Goal: Task Accomplishment & Management: Use online tool/utility

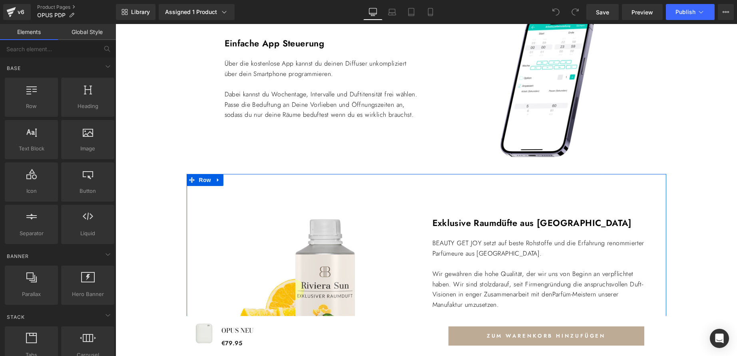
scroll to position [960, 0]
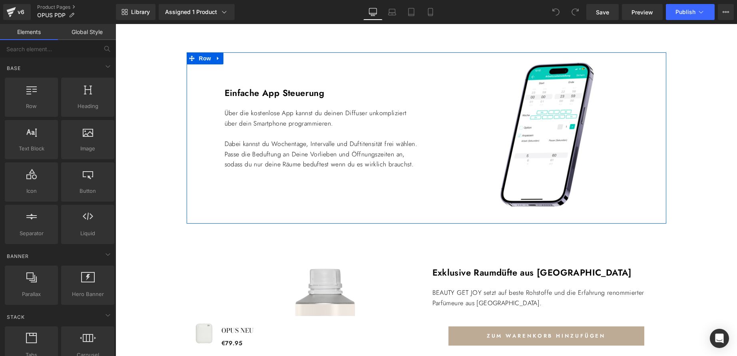
click at [359, 204] on div "Einfache App Steuerung Text Block Über die kostenlose App kannst du deinen Diff…" at bounding box center [307, 137] width 240 height 171
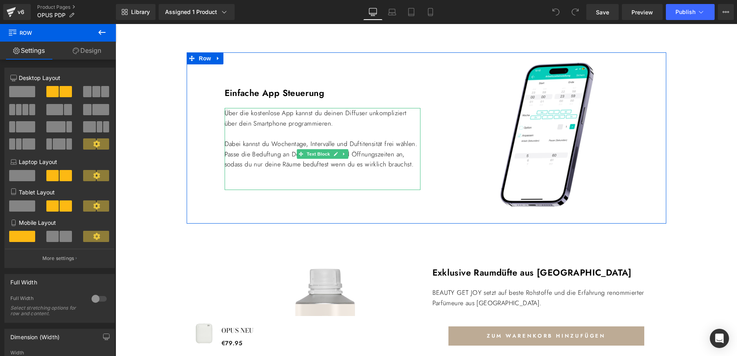
click at [358, 180] on p at bounding box center [323, 175] width 196 height 10
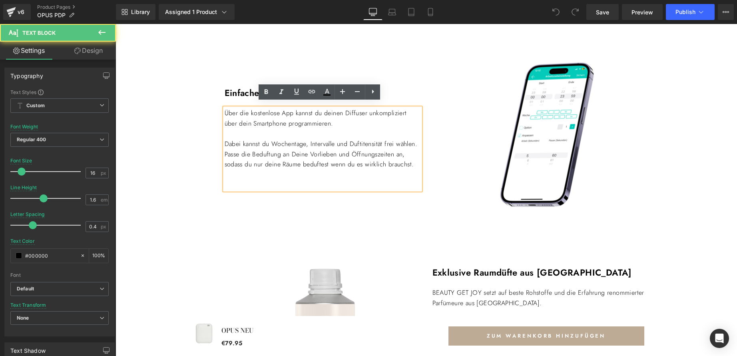
click at [360, 213] on div "Einfache App Steuerung Text Block Über die kostenlose App kannst du deinen Diff…" at bounding box center [307, 137] width 240 height 171
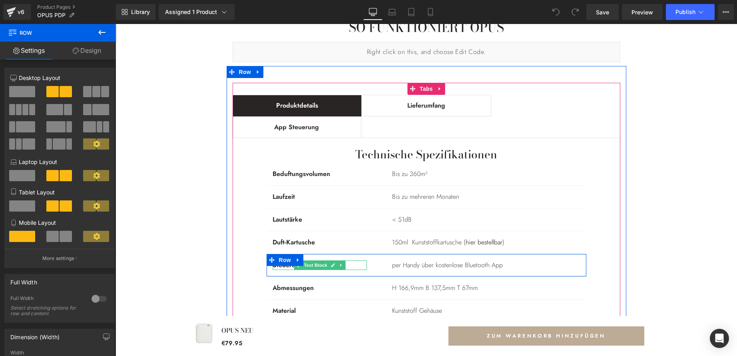
scroll to position [520, 0]
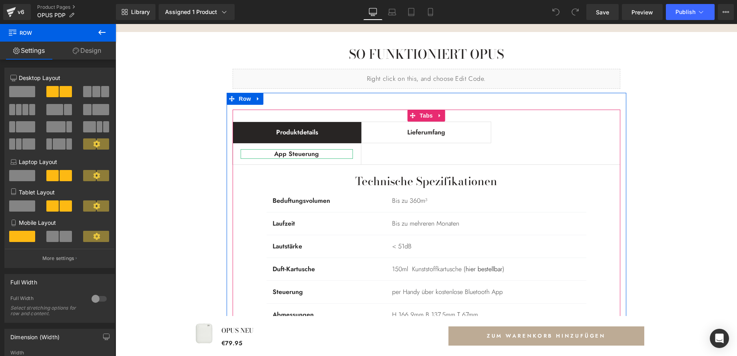
click at [294, 152] on strong "App Steuerung" at bounding box center [296, 153] width 45 height 9
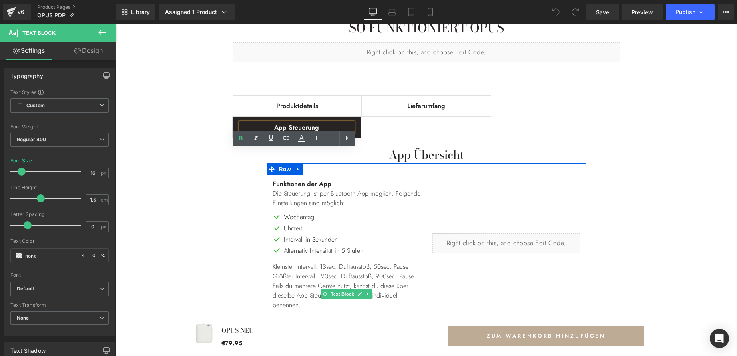
scroll to position [560, 0]
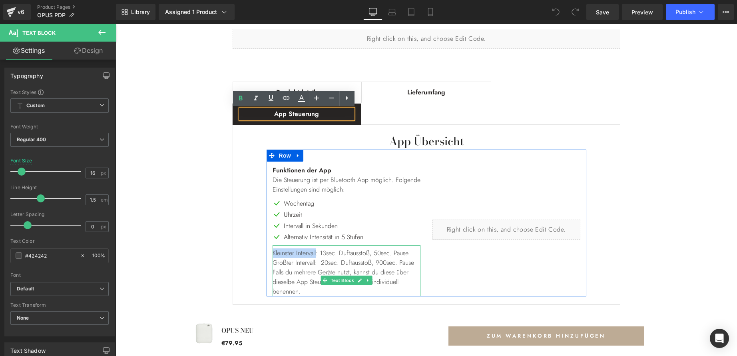
drag, startPoint x: 318, startPoint y: 253, endPoint x: 272, endPoint y: 253, distance: 46.8
click at [273, 253] on p "Kleinster Intervall: 13sec. Duftausstoß, 50sec. Pause" at bounding box center [347, 253] width 148 height 10
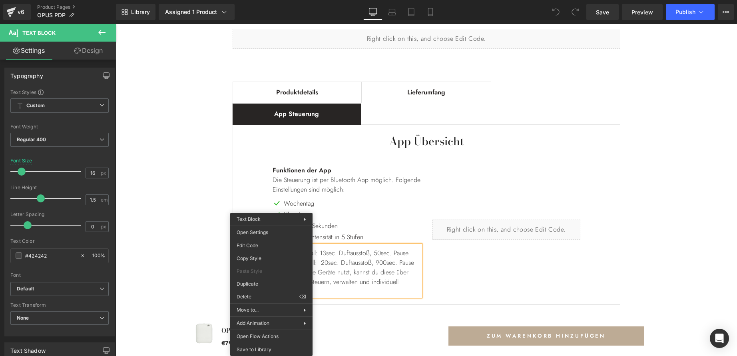
click at [372, 258] on p "Kleinster Intervall: 13sec. Duftausstoß, 50sec. Pause" at bounding box center [347, 253] width 148 height 10
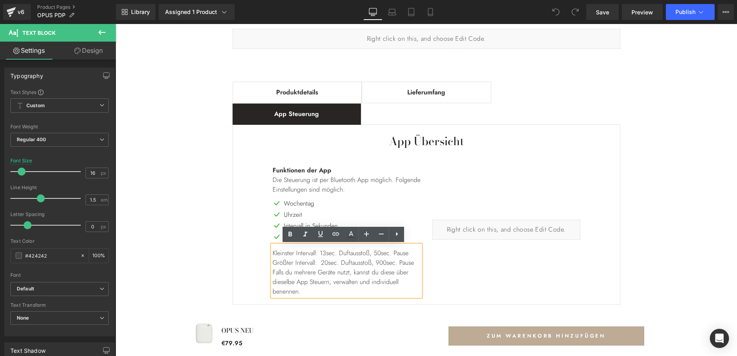
click at [308, 252] on p "Kleinster Intervall: 13sec. Duftausstoß, 50sec. Pause" at bounding box center [347, 253] width 148 height 10
drag, startPoint x: 270, startPoint y: 252, endPoint x: 319, endPoint y: 249, distance: 48.9
click at [319, 249] on p "Kleinster Intervall: 13sec. Duftausstoß, 50sec. Pause" at bounding box center [347, 253] width 148 height 10
click at [309, 254] on p "Duftausstoß: 13sec. Duftausstoß, 50sec. Pause" at bounding box center [347, 253] width 148 height 10
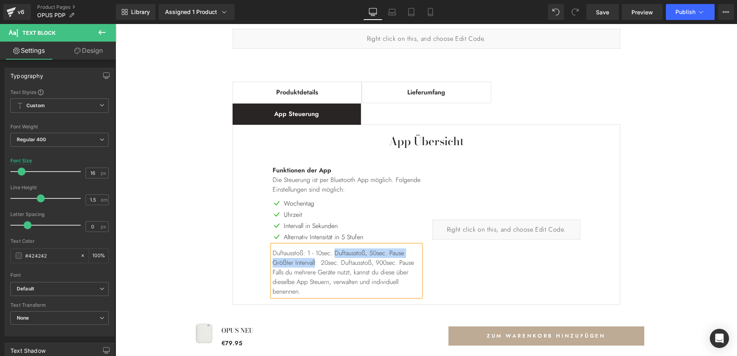
drag, startPoint x: 338, startPoint y: 254, endPoint x: 316, endPoint y: 262, distance: 23.3
click at [316, 262] on div "Duftausstoß: 1 - 10sec. Duftausstoß, 50sec. Pause Größter Intervall: 20sec. Duf…" at bounding box center [347, 270] width 148 height 51
click at [338, 254] on p "Duftausstoß: 1 - 10sec. Pause : 20sec. Duftausstoß, 900sec. Pause" at bounding box center [347, 257] width 148 height 19
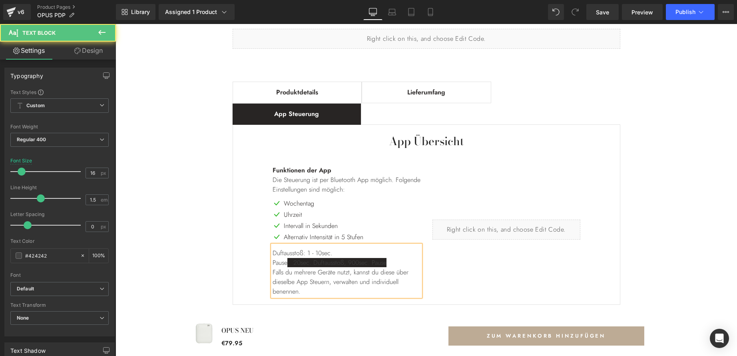
click at [288, 264] on span ": 20sec. Duftausstoß, 900sec. Pause" at bounding box center [337, 262] width 99 height 9
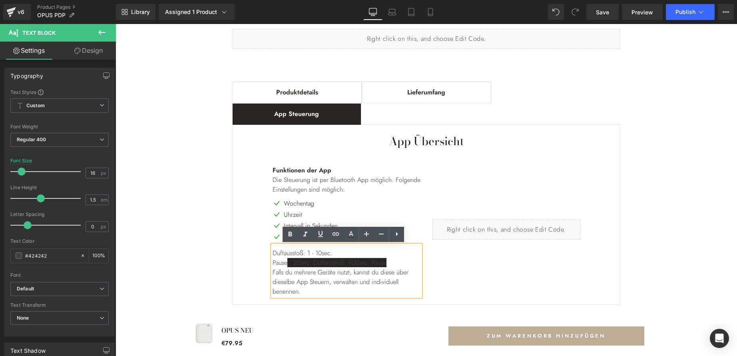
click at [410, 261] on p "Pause : 20sec. Duftausstoß, 900sec. Pause" at bounding box center [347, 263] width 148 height 10
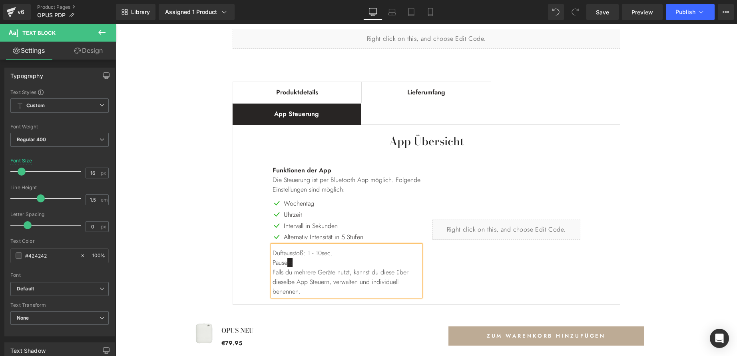
click at [365, 262] on p "Pause n:" at bounding box center [347, 263] width 148 height 10
click at [361, 257] on p "Duftausstoß: 1 - 10sec." at bounding box center [347, 253] width 148 height 10
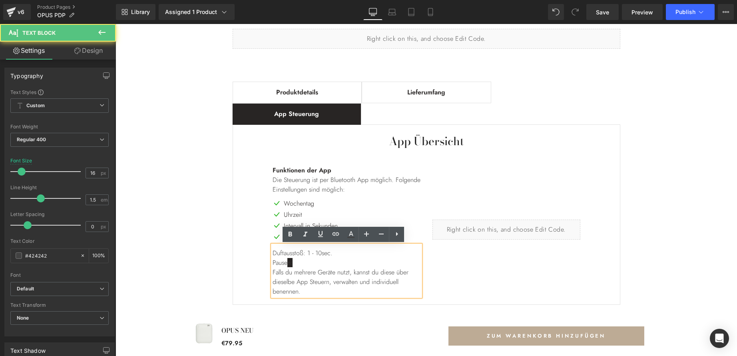
click at [332, 260] on p "Pause n:" at bounding box center [347, 263] width 148 height 10
click at [351, 256] on p "Duftausstoß: 1 - 10sec." at bounding box center [347, 253] width 148 height 10
click at [312, 268] on p "Pause n:" at bounding box center [347, 263] width 148 height 10
click at [338, 251] on p "Duftausstoß: 1 - 10sec. Pause: 1 sec. bis zu 900sec." at bounding box center [347, 253] width 148 height 10
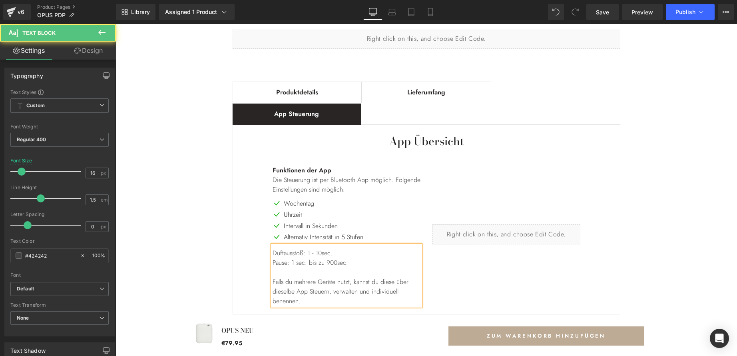
click at [310, 252] on p "Duftausstoß: 1 - 10sec." at bounding box center [347, 253] width 148 height 10
click at [368, 252] on p "Duftausstoß: 1sec. - 10sec." at bounding box center [347, 253] width 148 height 10
click at [296, 263] on p "Pause: 1 sec. bis zu 900sec." at bounding box center [347, 263] width 148 height 10
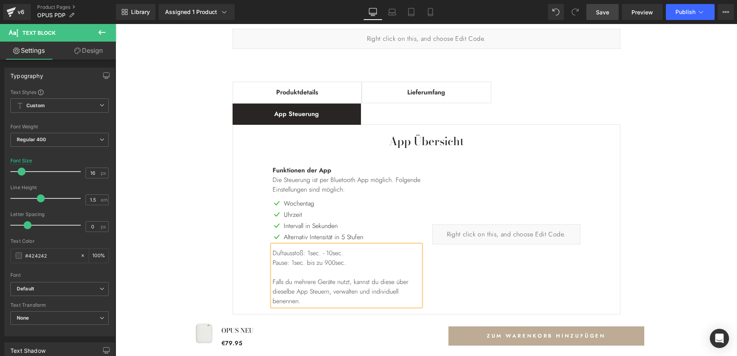
click at [603, 13] on span "Save" at bounding box center [602, 12] width 13 height 8
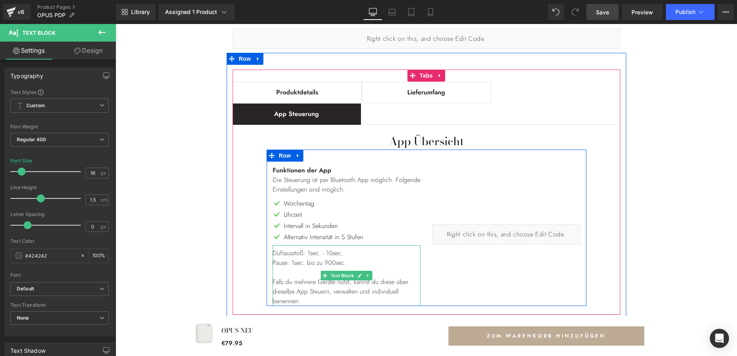
click at [296, 262] on p "Pause: 1sec. bis zu 900sec." at bounding box center [347, 263] width 148 height 10
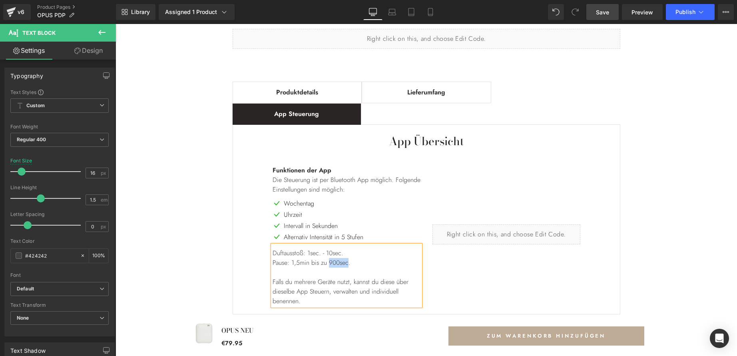
drag, startPoint x: 330, startPoint y: 263, endPoint x: 351, endPoint y: 263, distance: 20.4
click at [351, 263] on p "Pause: 1,5min bis zu 900sec." at bounding box center [347, 263] width 148 height 10
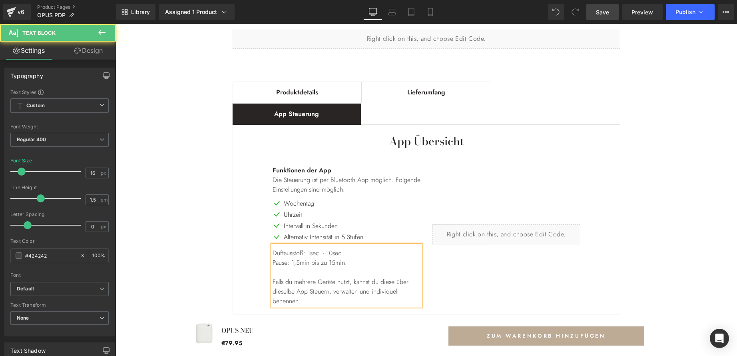
click at [321, 254] on p "Duftausstoß: 1sec. - 10sec." at bounding box center [347, 253] width 148 height 10
click at [357, 252] on p "Duftausstoß: 1sec - 10sec." at bounding box center [347, 253] width 148 height 10
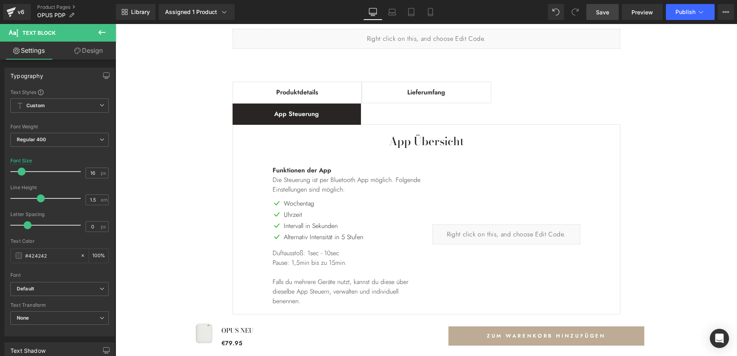
click at [605, 10] on span "Save" at bounding box center [602, 12] width 13 height 8
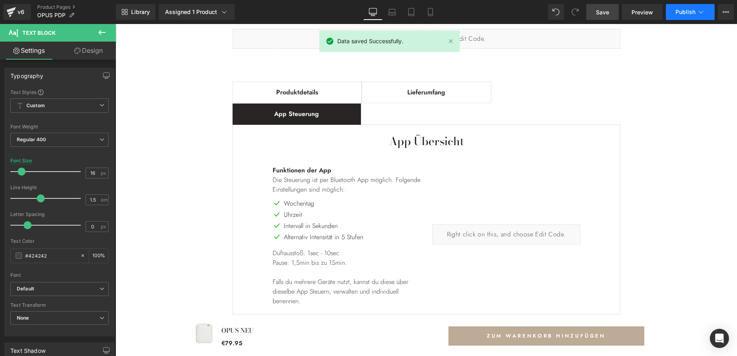
click at [688, 14] on span "Publish" at bounding box center [686, 12] width 20 height 6
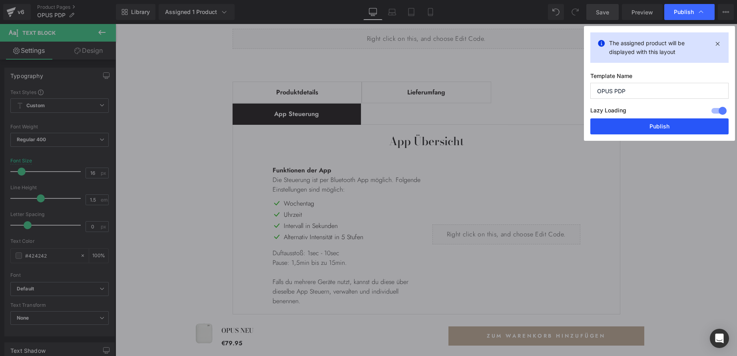
drag, startPoint x: 661, startPoint y: 126, endPoint x: 547, endPoint y: 102, distance: 116.9
click at [663, 126] on button "Publish" at bounding box center [660, 126] width 138 height 16
